Goal: Task Accomplishment & Management: Use online tool/utility

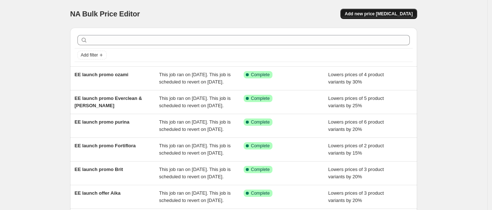
click at [378, 14] on span "Add new price [MEDICAL_DATA]" at bounding box center [378, 14] width 68 height 6
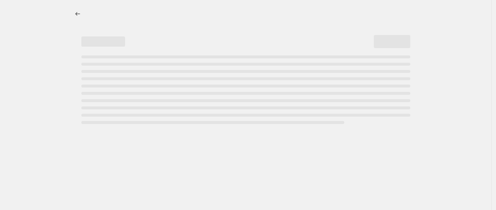
select select "percentage"
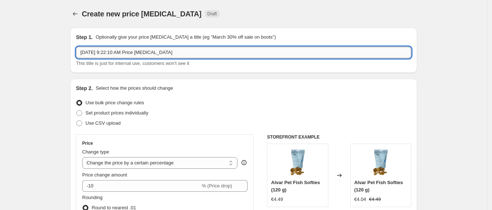
click at [101, 49] on input "[DATE] 9:22:10 AM Price [MEDICAL_DATA]" at bounding box center [243, 53] width 335 height 12
type input "CRW 1 change"
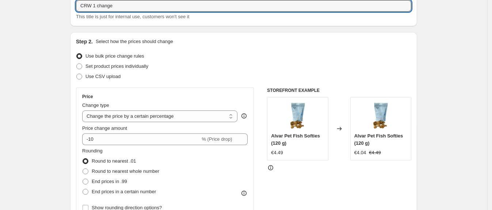
scroll to position [58, 0]
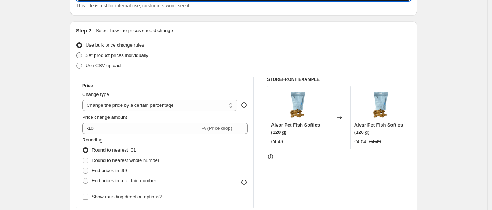
click at [113, 54] on span "Set product prices individually" at bounding box center [116, 55] width 63 height 5
click at [77, 53] on input "Set product prices individually" at bounding box center [76, 53] width 0 height 0
radio input "true"
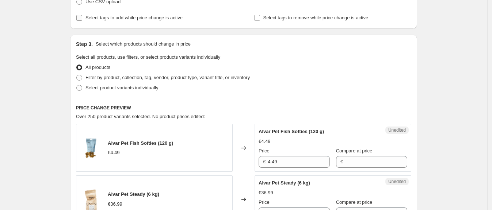
scroll to position [124, 0]
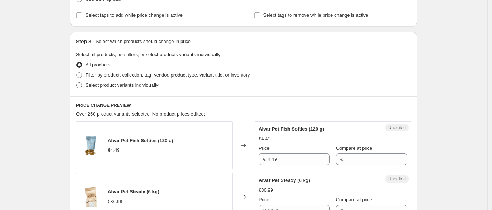
click at [103, 90] on label "Select product variants individually" at bounding box center [117, 85] width 82 height 10
click at [77, 83] on input "Select product variants individually" at bounding box center [76, 82] width 0 height 0
radio input "true"
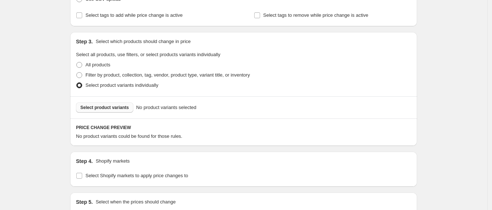
click at [108, 108] on span "Select product variants" at bounding box center [104, 108] width 49 height 6
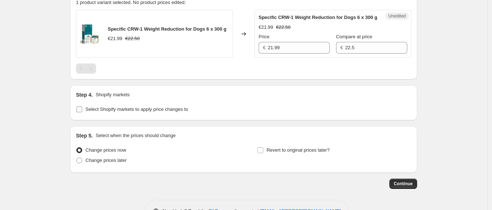
scroll to position [258, 0]
click at [86, 114] on label "Select Shopify markets to apply price changes to" at bounding box center [132, 109] width 112 height 10
click at [82, 112] on input "Select Shopify markets to apply price changes to" at bounding box center [79, 109] width 6 height 6
checkbox input "true"
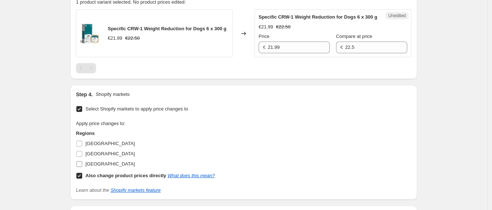
click at [81, 167] on input "[GEOGRAPHIC_DATA]" at bounding box center [79, 164] width 6 height 6
checkbox input "true"
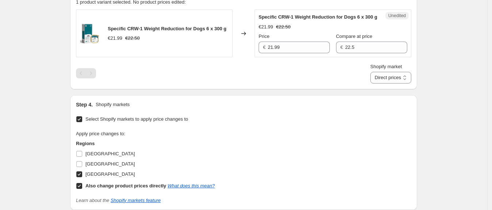
click at [82, 189] on input "Also change product prices directly What does this mean?" at bounding box center [79, 186] width 6 height 6
checkbox input "false"
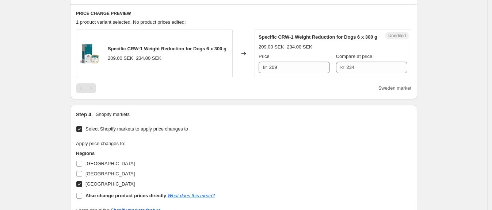
scroll to position [234, 0]
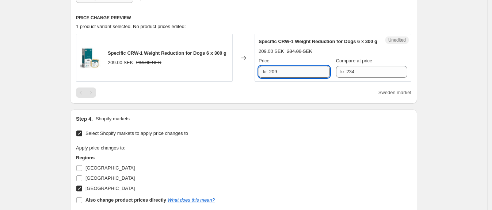
click at [292, 78] on input "209" at bounding box center [299, 72] width 61 height 12
type input "229"
click at [294, 98] on div "Sweden market" at bounding box center [243, 93] width 335 height 10
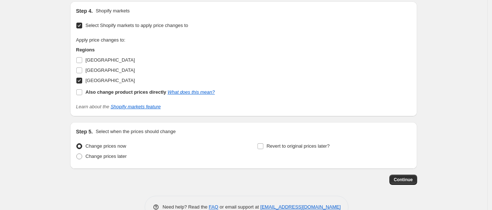
scroll to position [341, 0]
click at [401, 186] on button "Continue" at bounding box center [403, 181] width 28 height 10
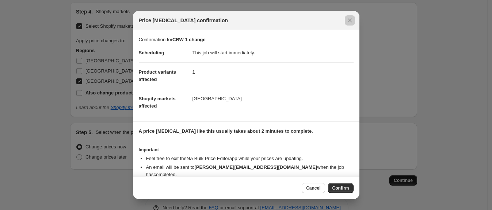
click at [401, 190] on div at bounding box center [246, 105] width 492 height 210
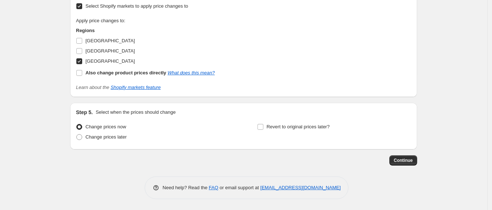
scroll to position [368, 0]
click at [396, 161] on button "Continue" at bounding box center [403, 160] width 28 height 10
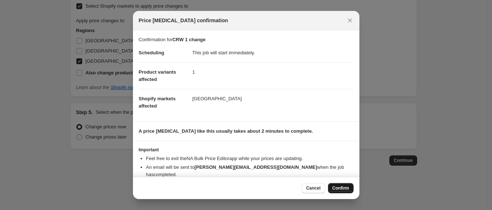
click at [344, 186] on span "Confirm" at bounding box center [340, 188] width 17 height 6
